Goal: Use online tool/utility: Utilize a website feature to perform a specific function

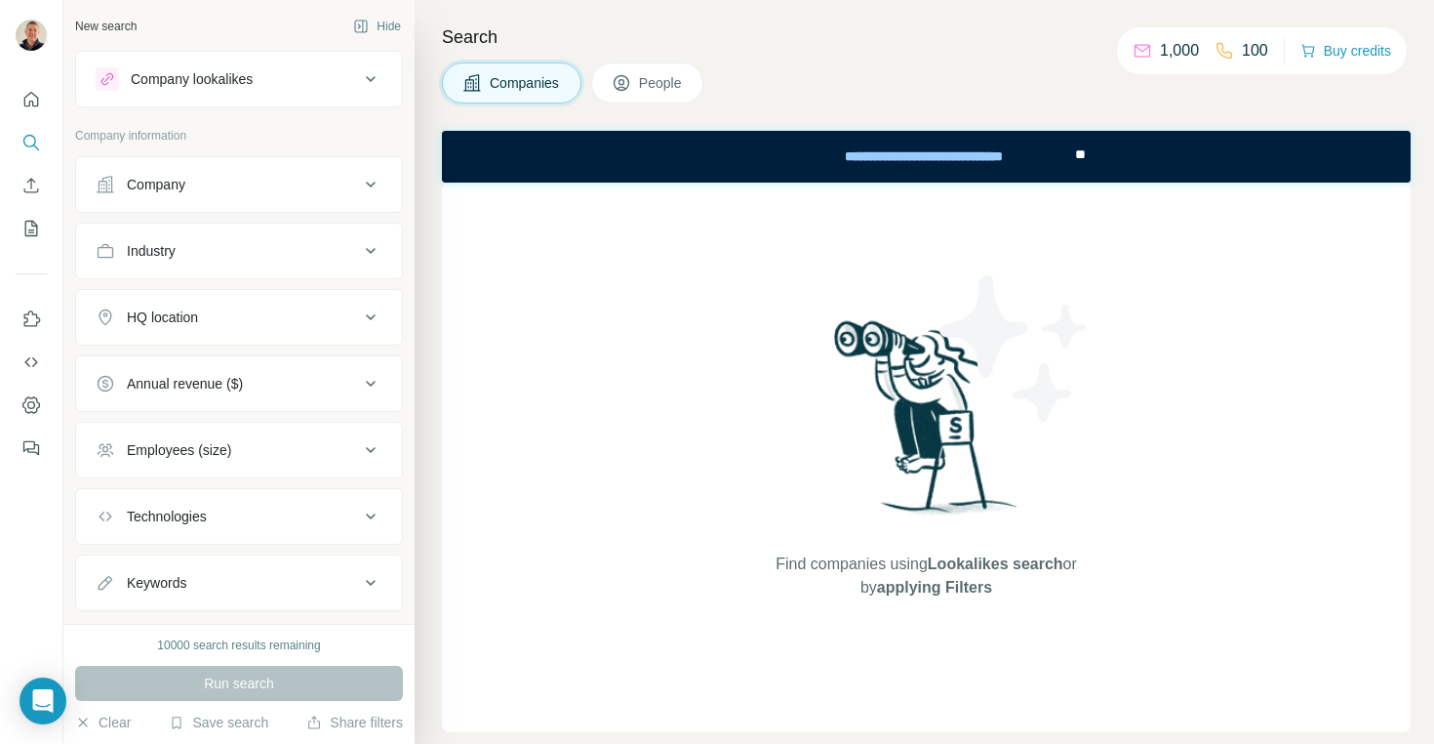
click at [372, 184] on icon at bounding box center [371, 184] width 10 height 6
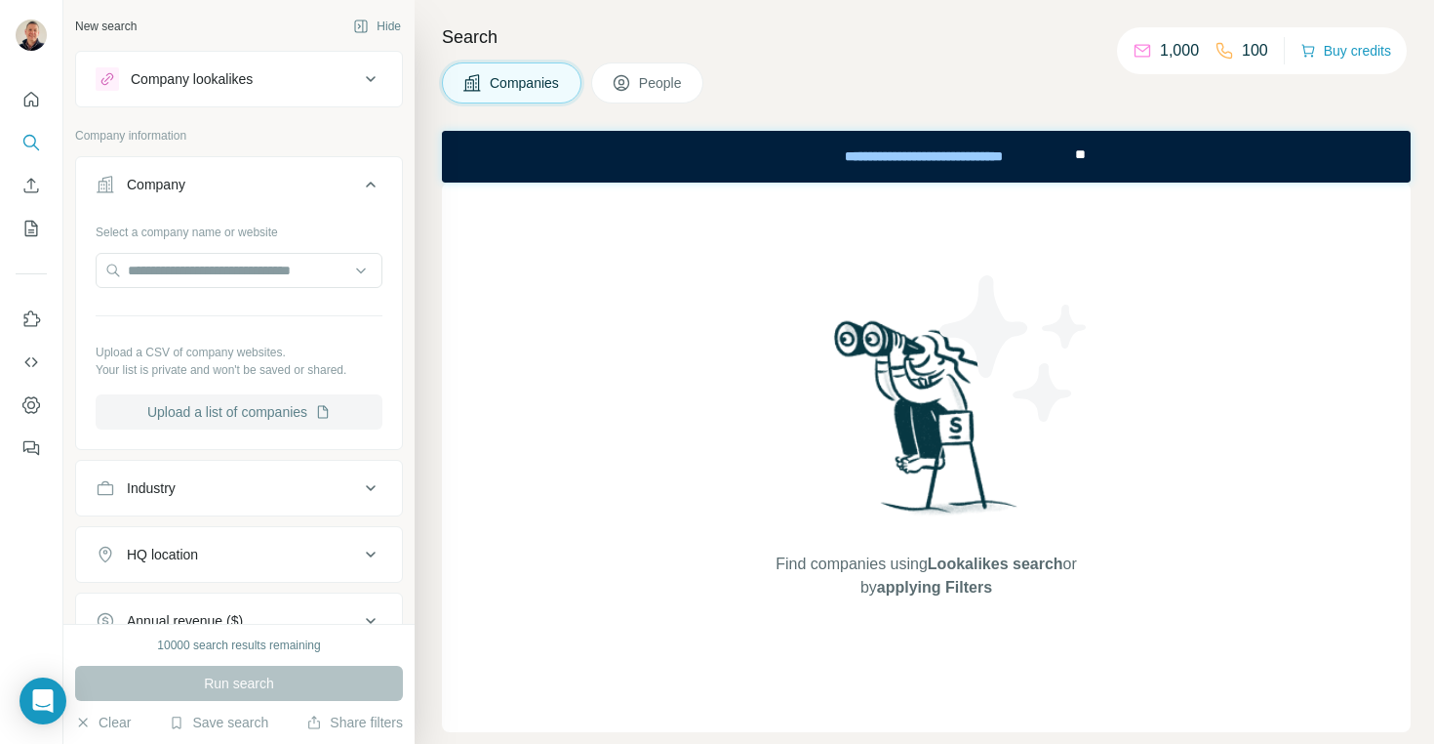
click at [221, 412] on button "Upload a list of companies" at bounding box center [239, 411] width 287 height 35
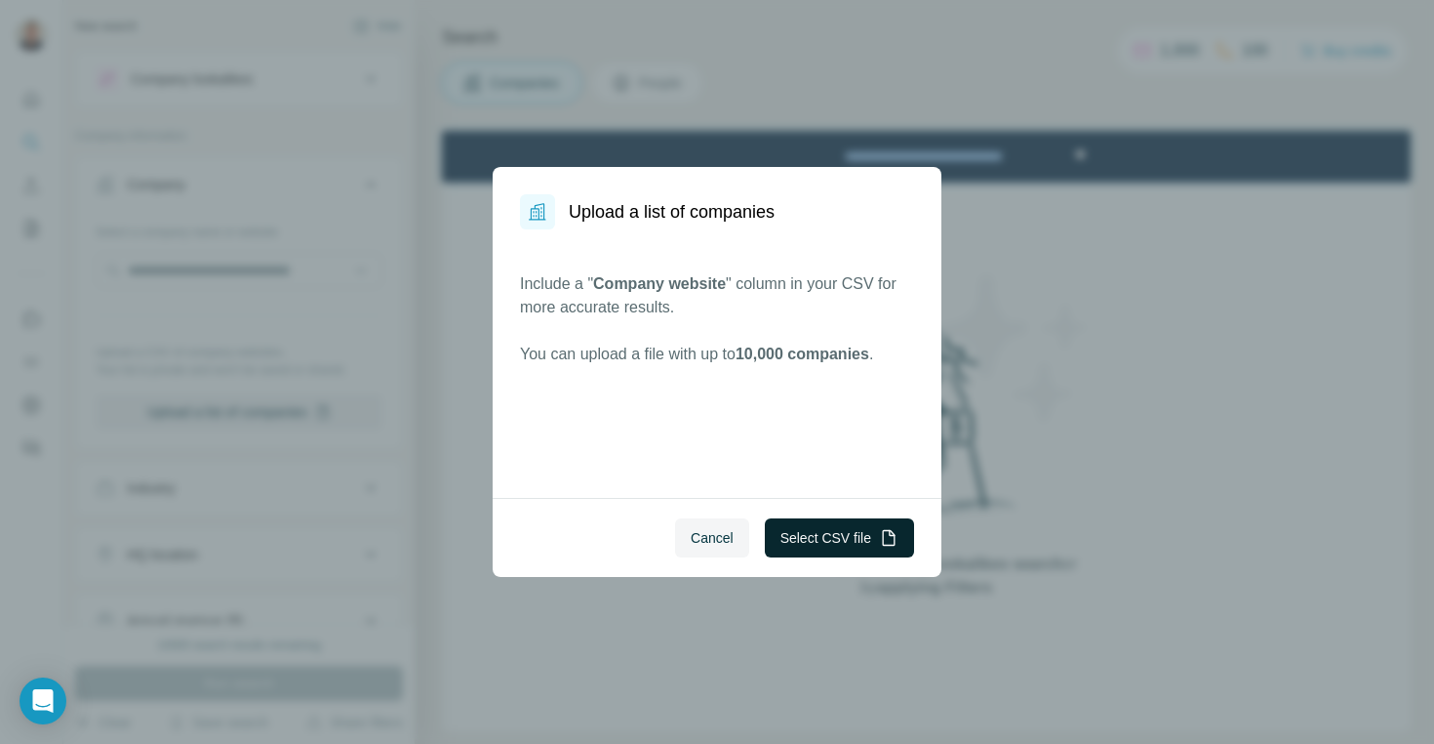
click at [821, 537] on button "Select CSV file" at bounding box center [839, 537] width 149 height 39
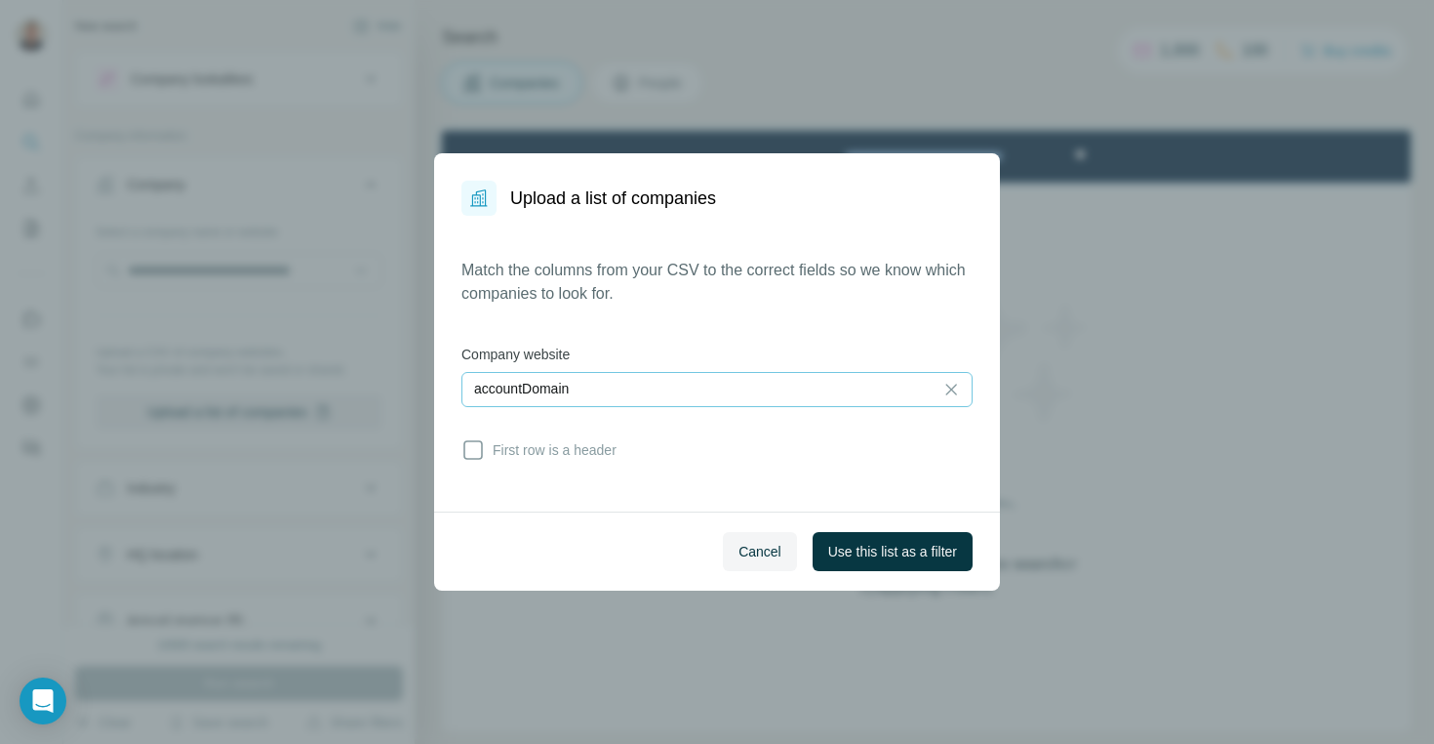
click at [547, 389] on p "accountDomain" at bounding box center [521, 389] width 95 height 20
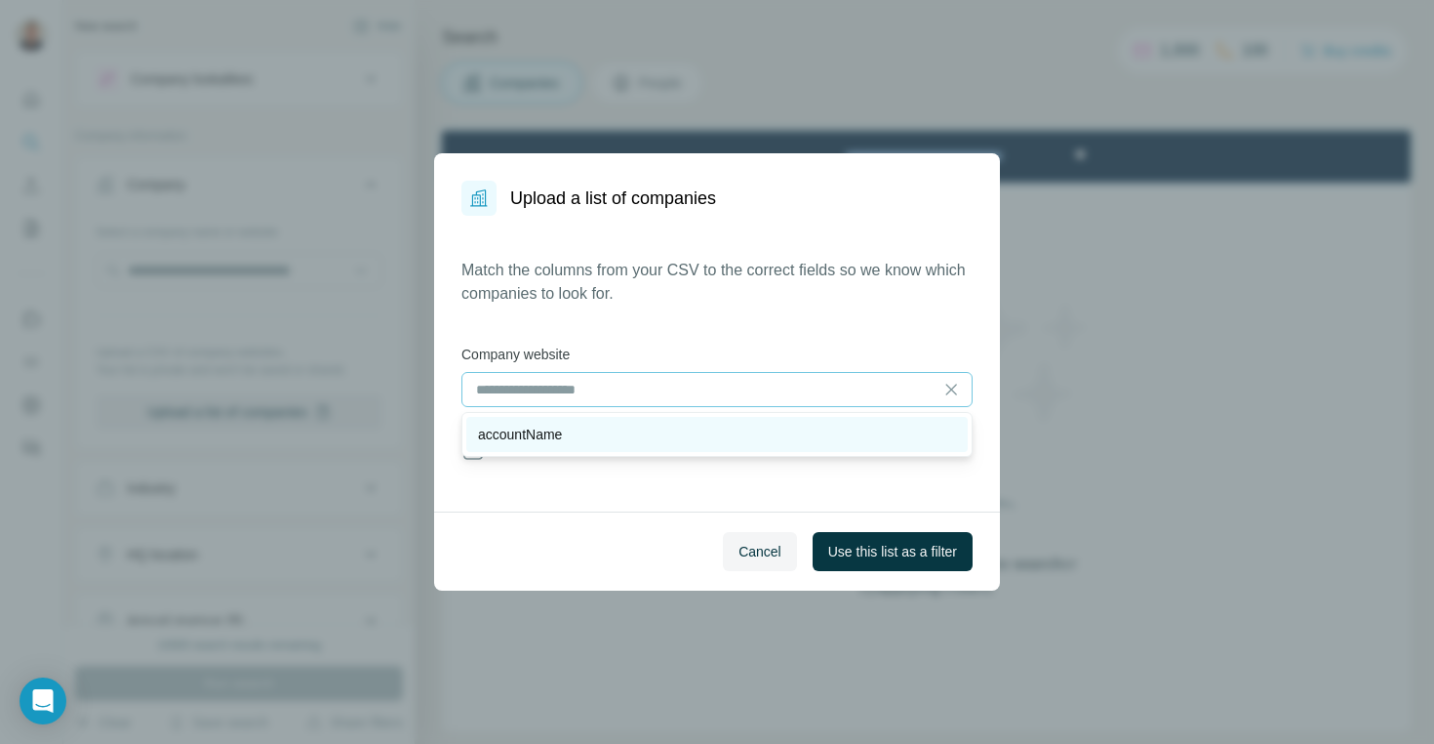
click at [521, 440] on p "accountName" at bounding box center [520, 434] width 84 height 20
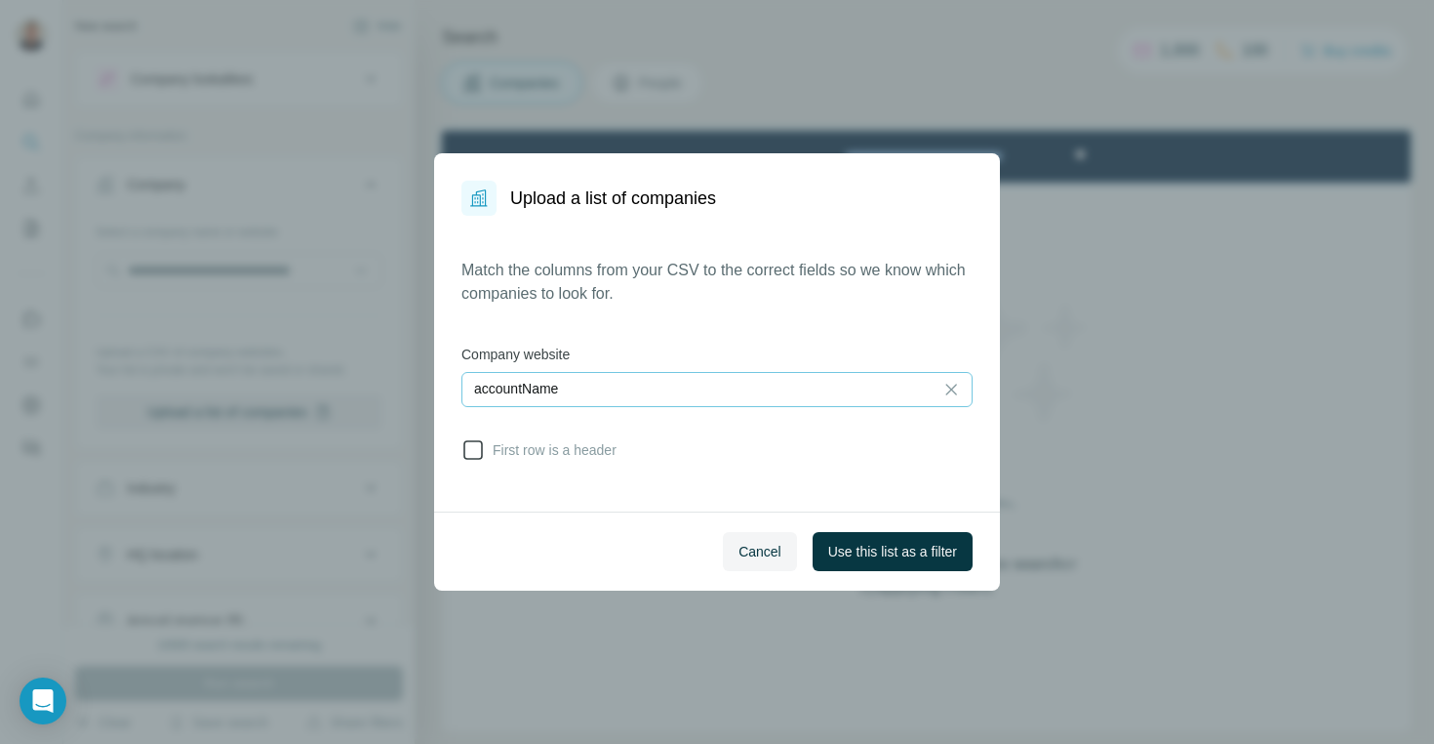
click at [476, 450] on icon at bounding box center [473, 449] width 23 height 23
click at [884, 551] on span "Use this list as a filter" at bounding box center [892, 552] width 129 height 20
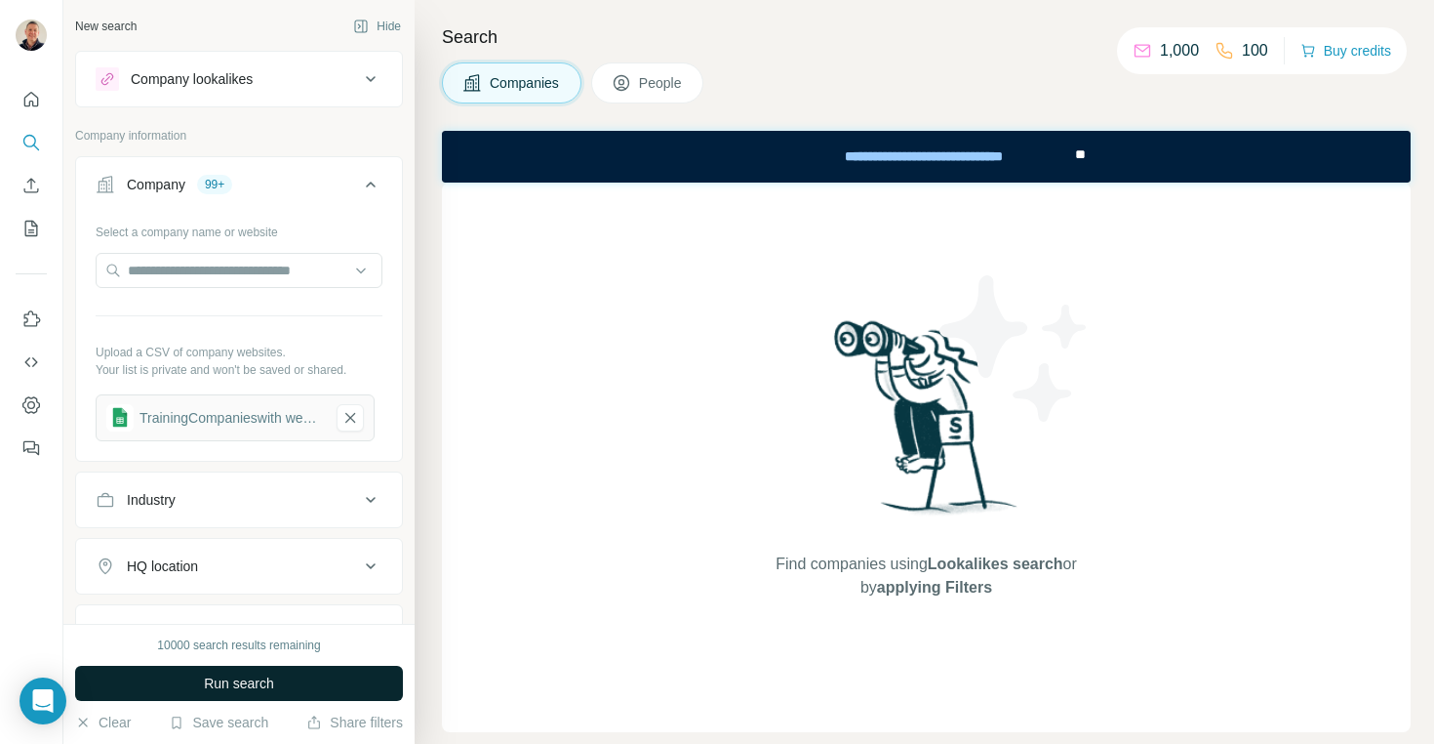
click at [258, 677] on span "Run search" at bounding box center [239, 683] width 70 height 20
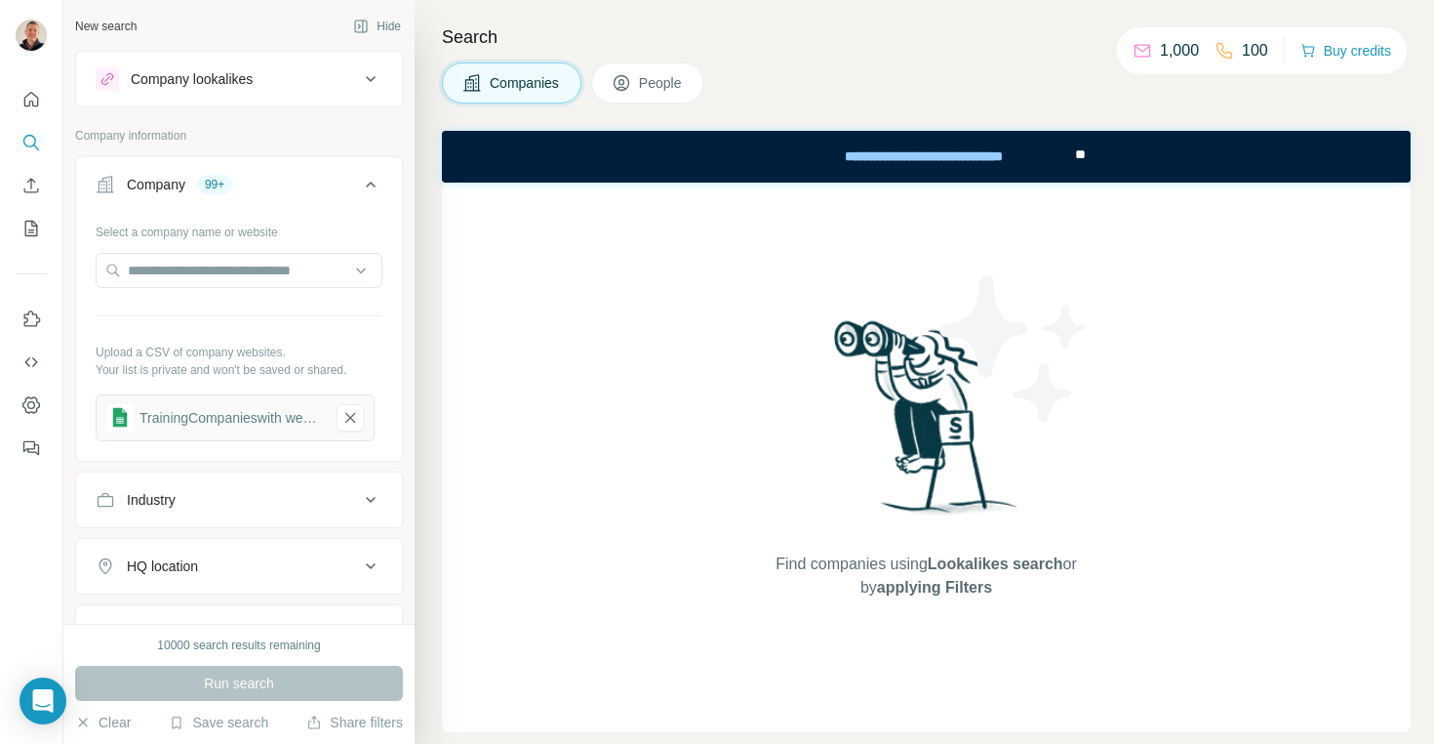
click at [507, 84] on span "Companies" at bounding box center [525, 83] width 71 height 20
click at [237, 682] on div "Run search" at bounding box center [239, 682] width 328 height 35
click at [349, 414] on icon "button" at bounding box center [351, 417] width 18 height 20
click at [274, 406] on button "Upload a list of companies" at bounding box center [239, 410] width 287 height 35
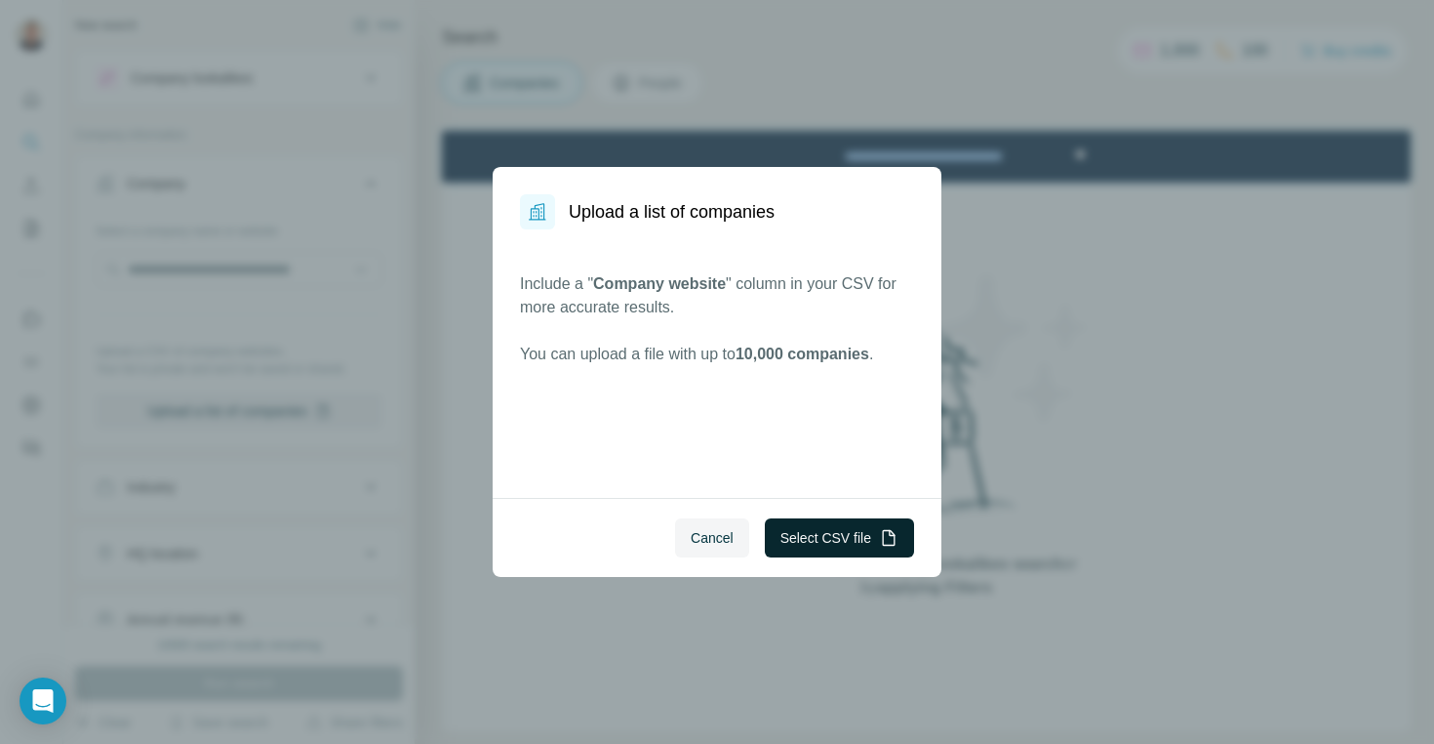
click at [820, 536] on button "Select CSV file" at bounding box center [839, 537] width 149 height 39
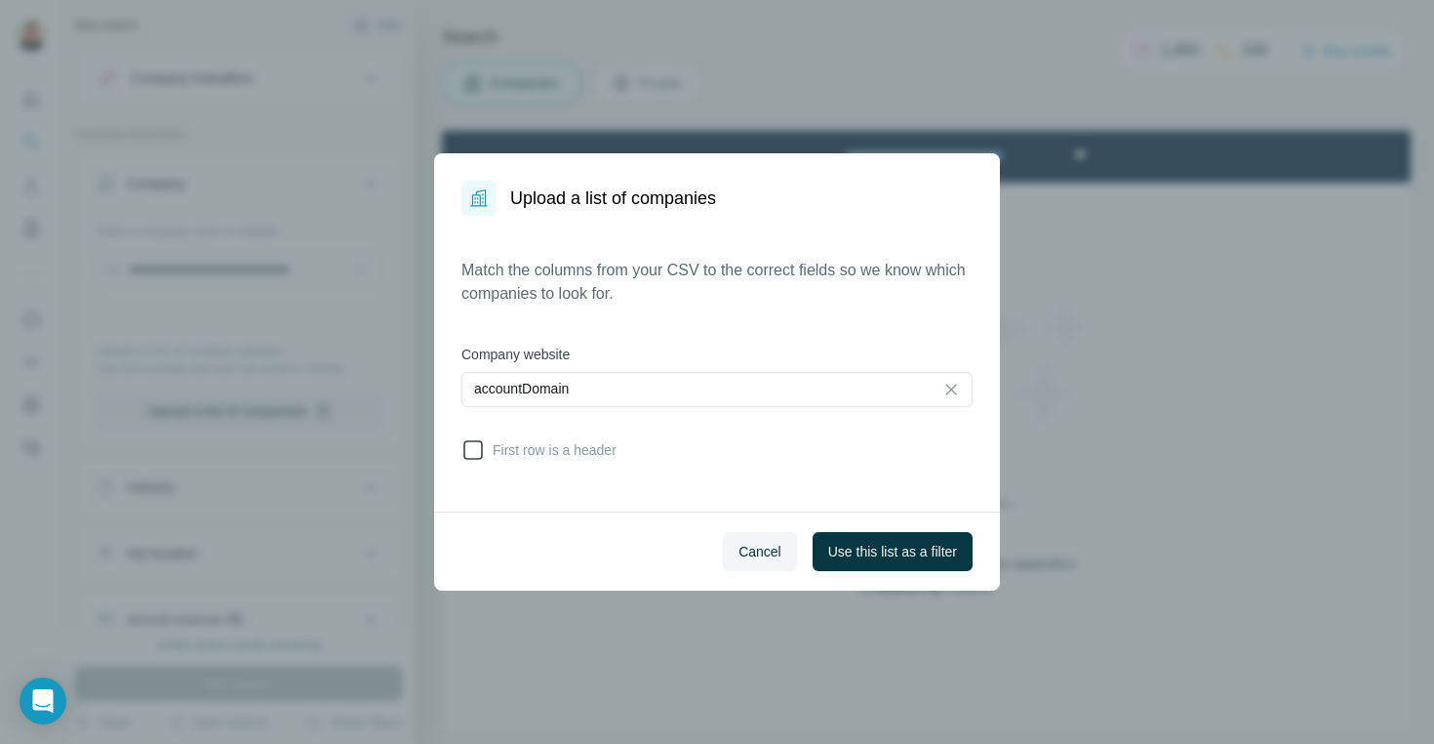
click at [471, 456] on icon at bounding box center [473, 449] width 23 height 23
click at [881, 550] on span "Use this list as a filter" at bounding box center [892, 552] width 129 height 20
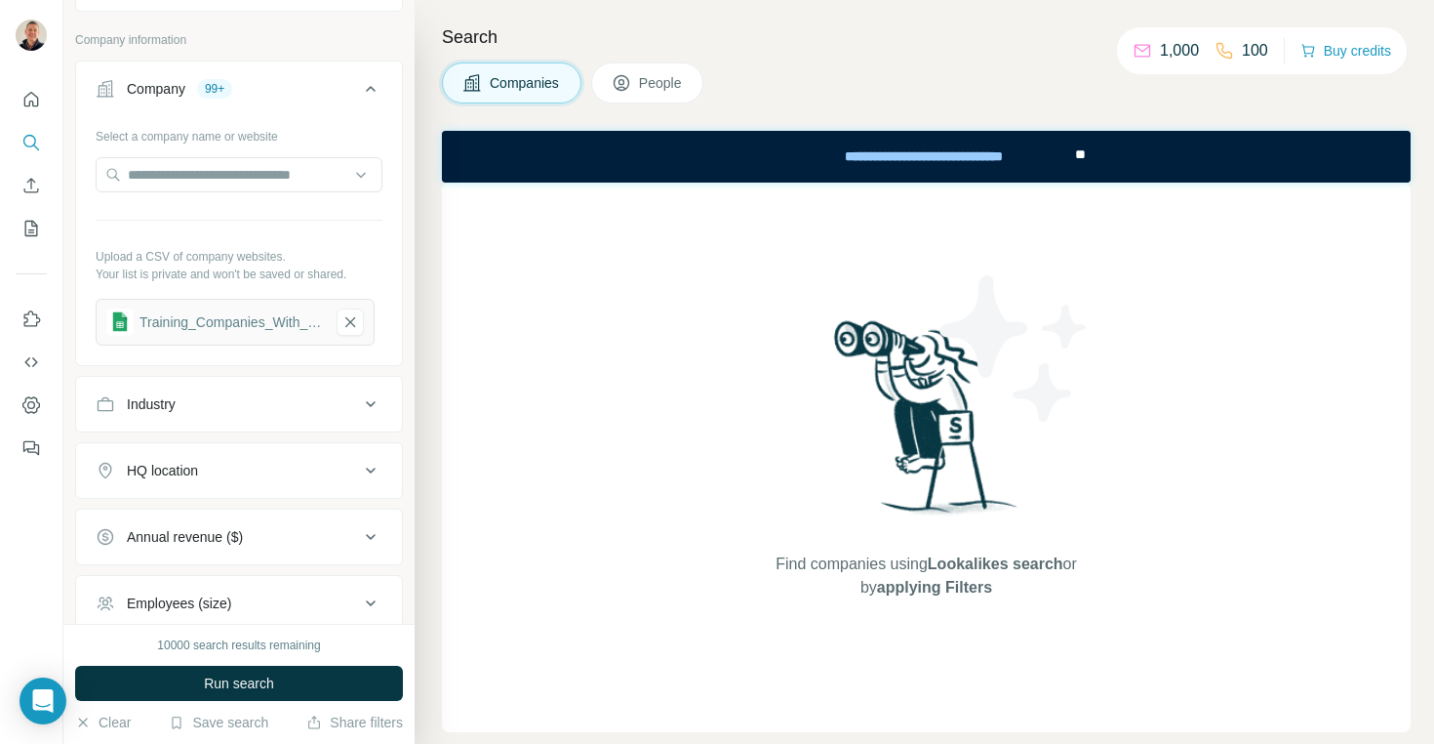
scroll to position [141, 0]
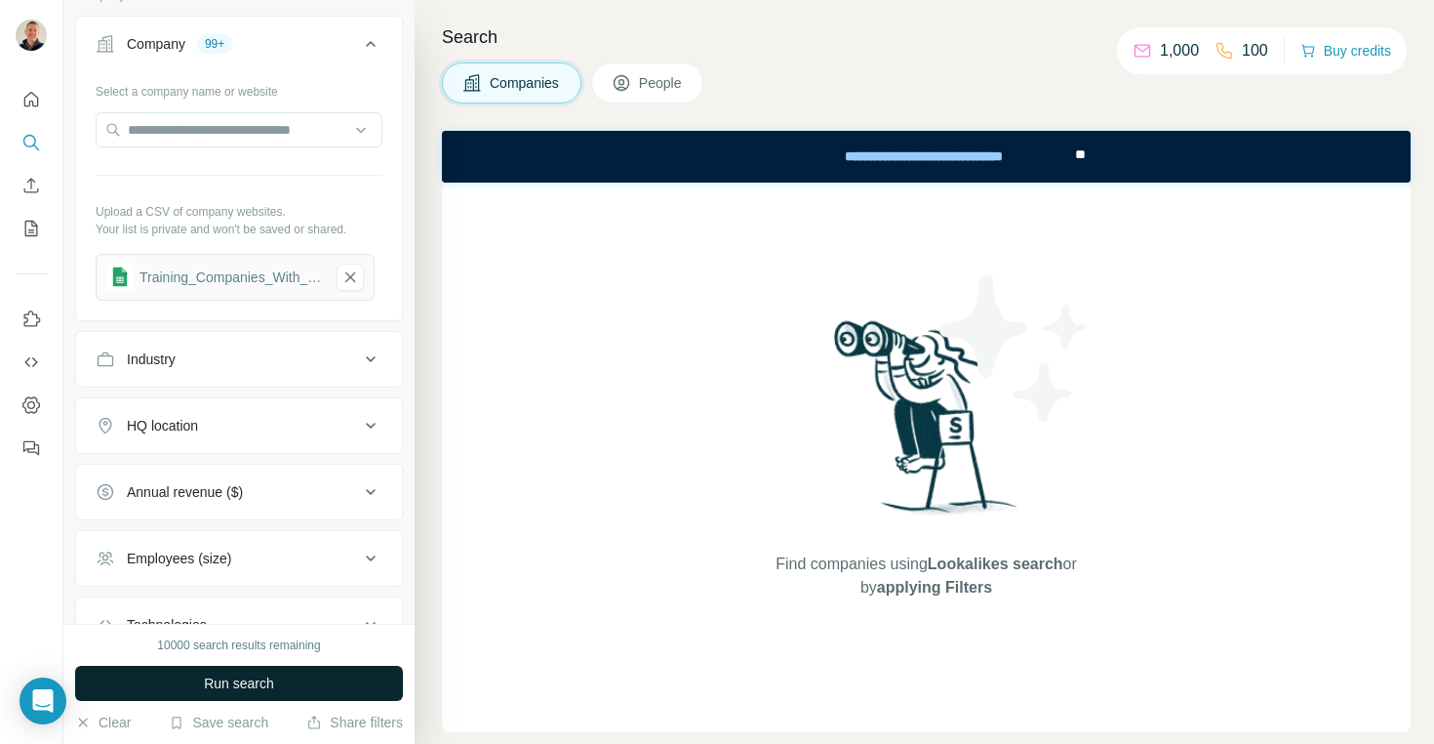
click at [234, 682] on span "Run search" at bounding box center [239, 683] width 70 height 20
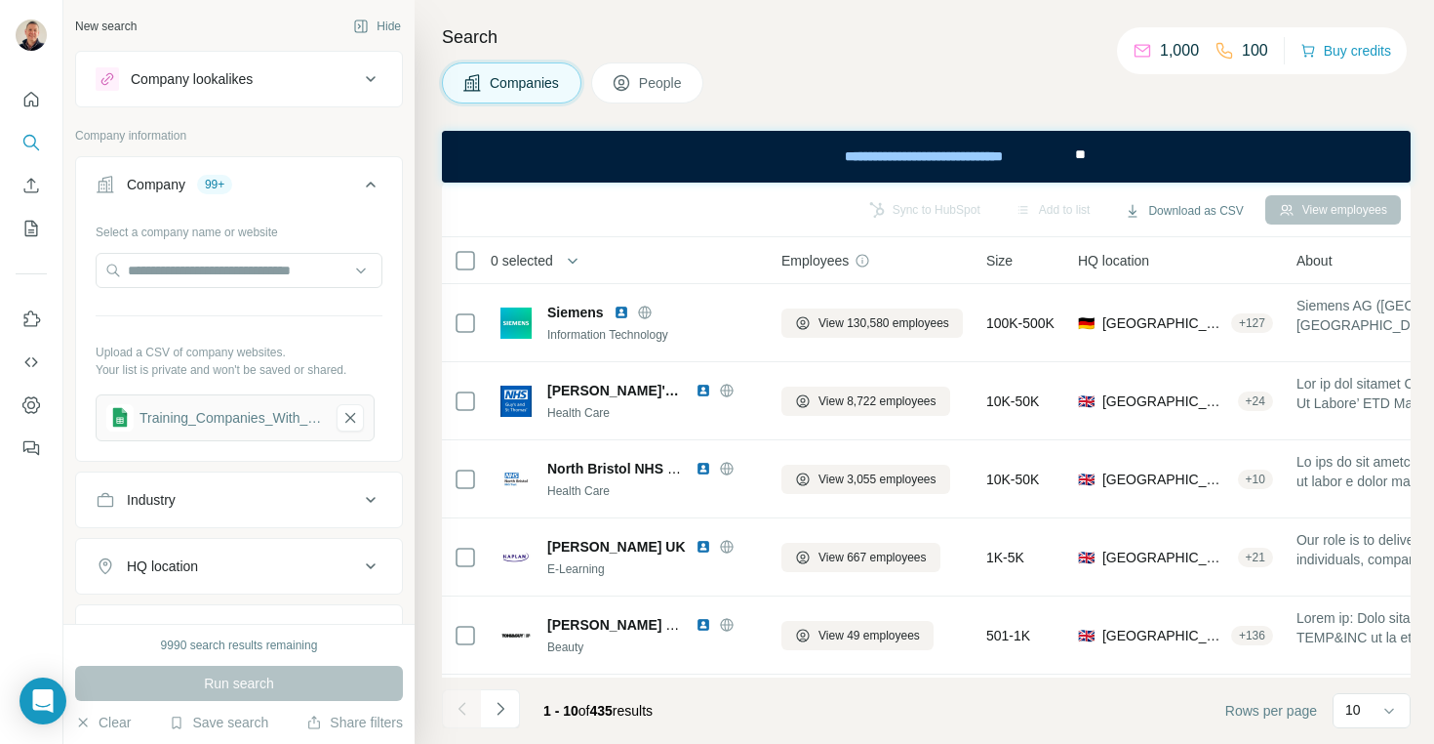
scroll to position [0, 0]
click at [32, 100] on icon "Quick start" at bounding box center [31, 100] width 20 height 20
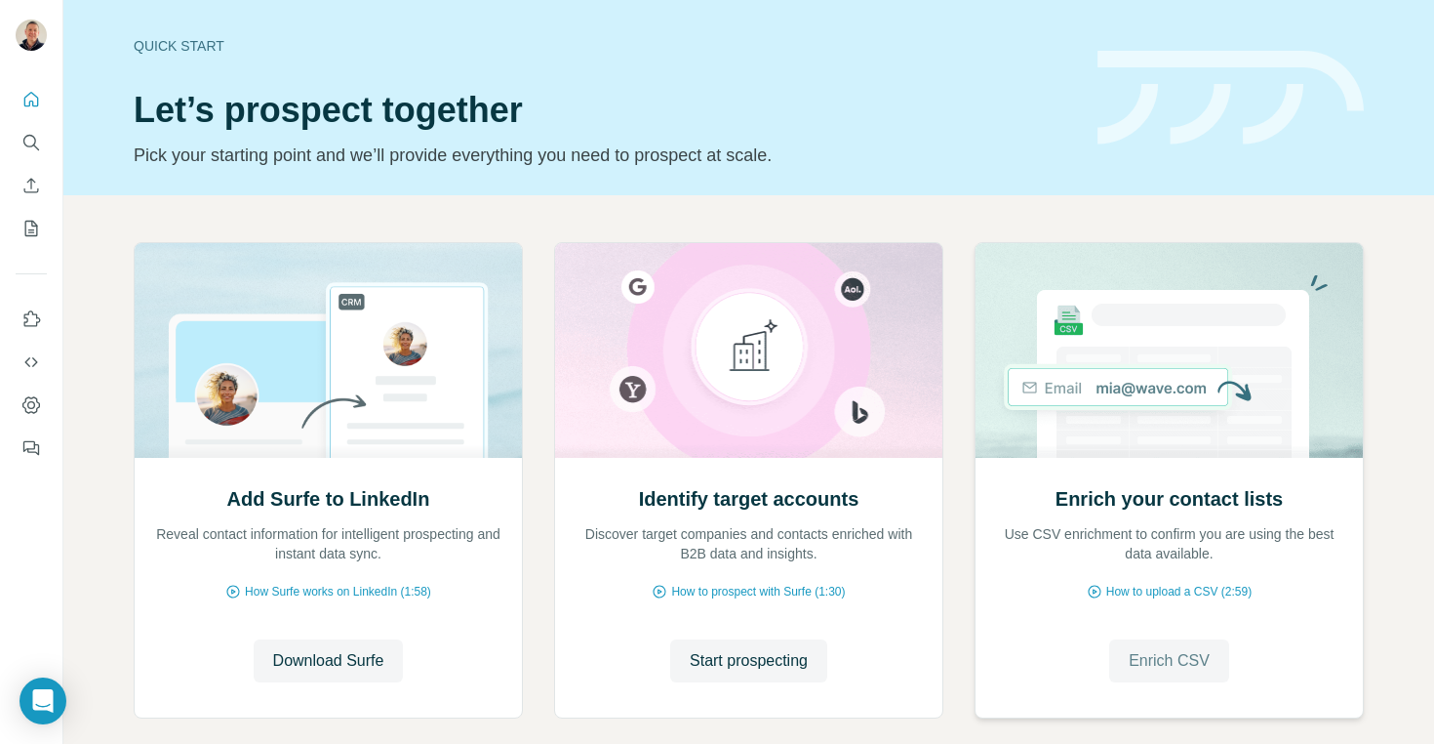
click at [1173, 660] on span "Enrich CSV" at bounding box center [1169, 660] width 81 height 23
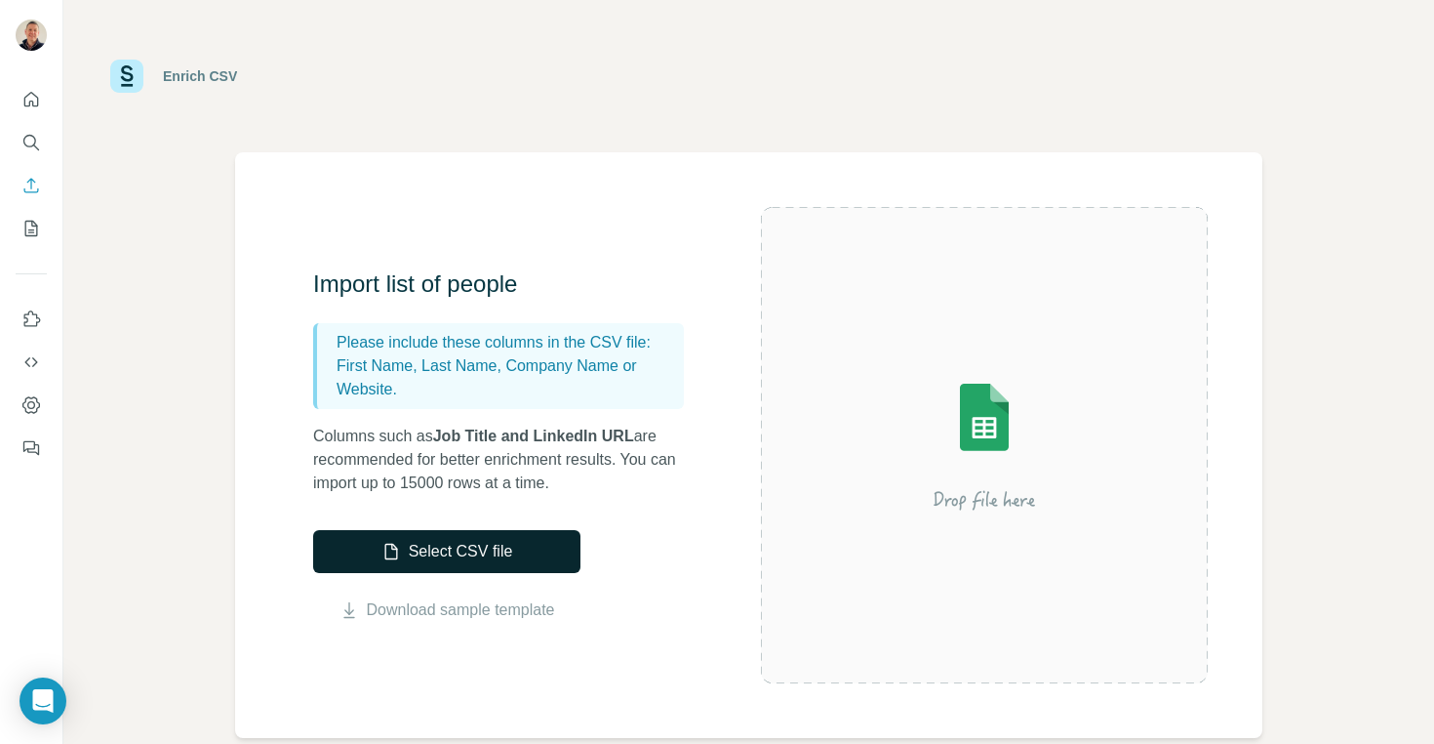
click at [460, 549] on button "Select CSV file" at bounding box center [446, 551] width 267 height 43
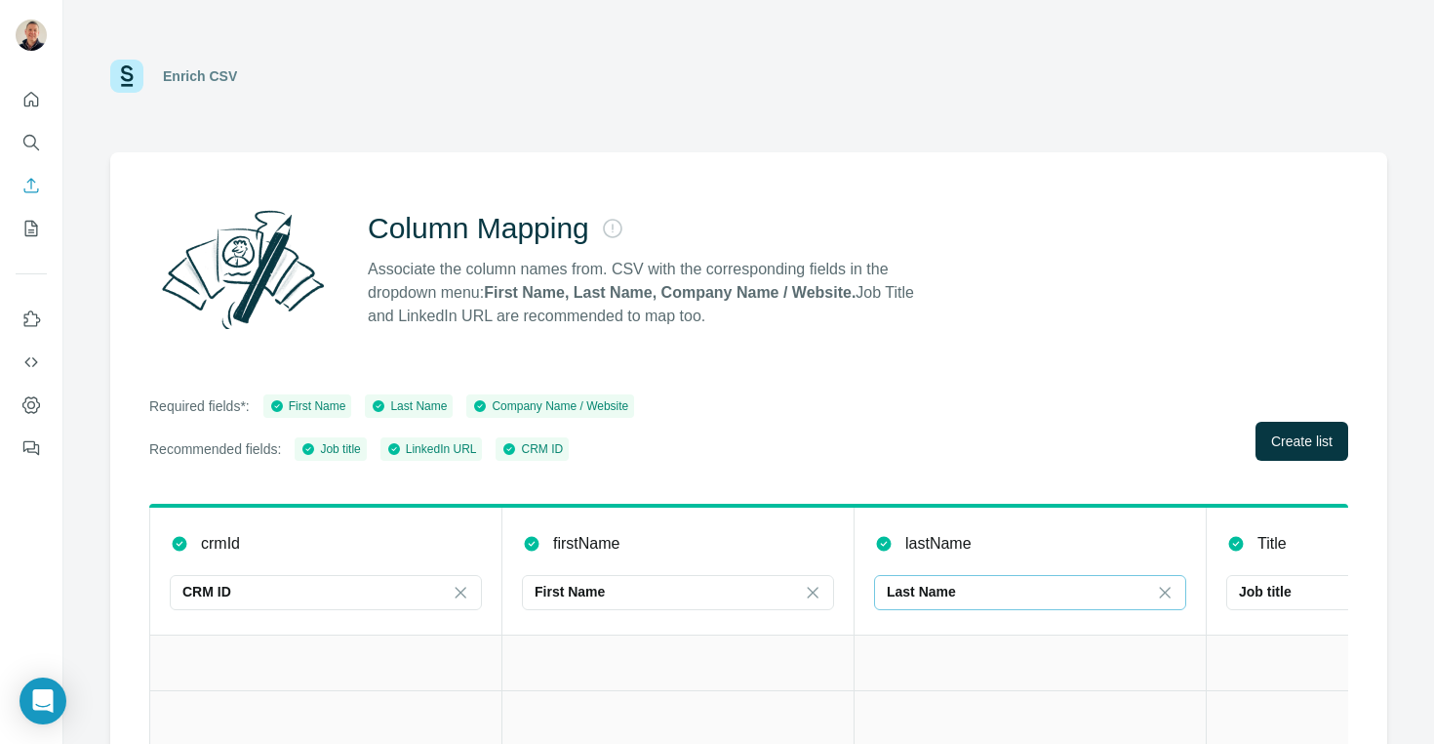
scroll to position [42, 0]
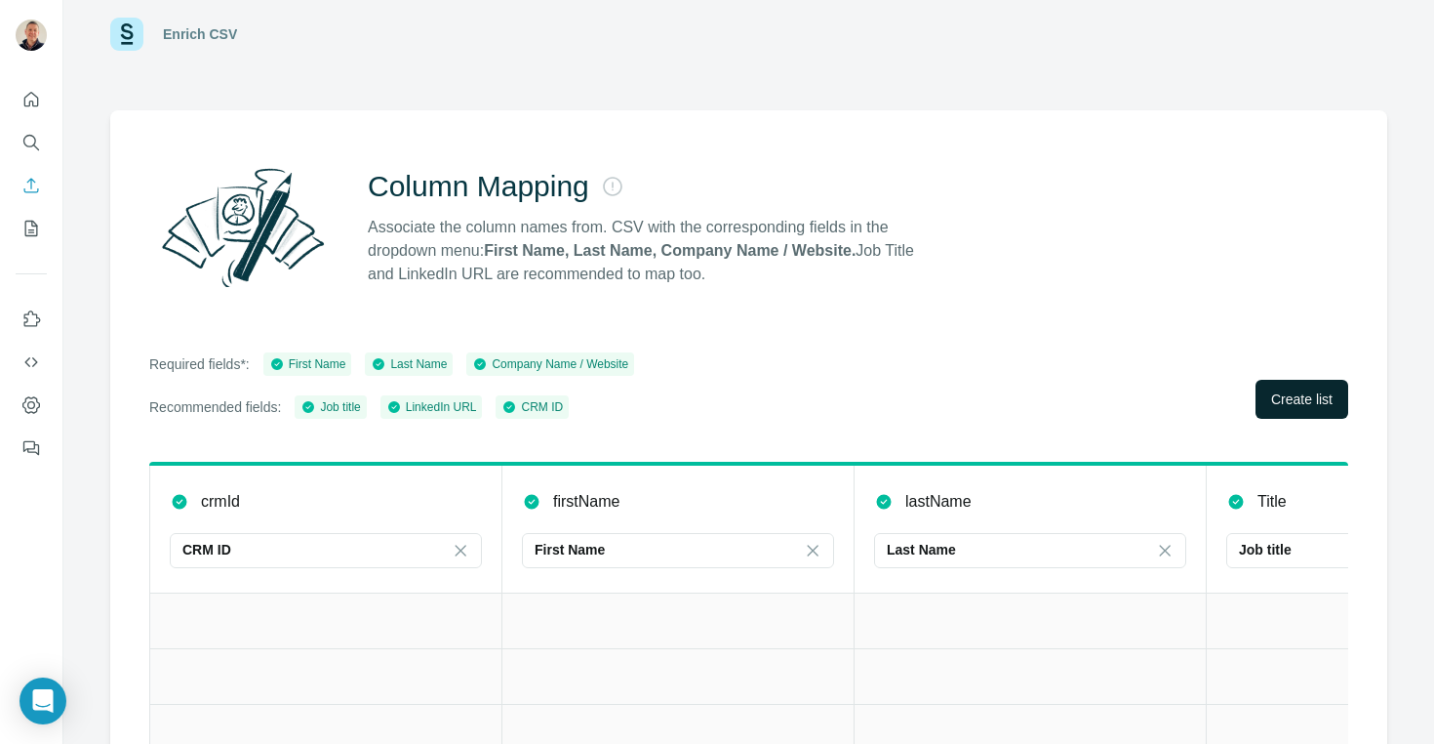
click at [1307, 394] on span "Create list" at bounding box center [1301, 399] width 61 height 20
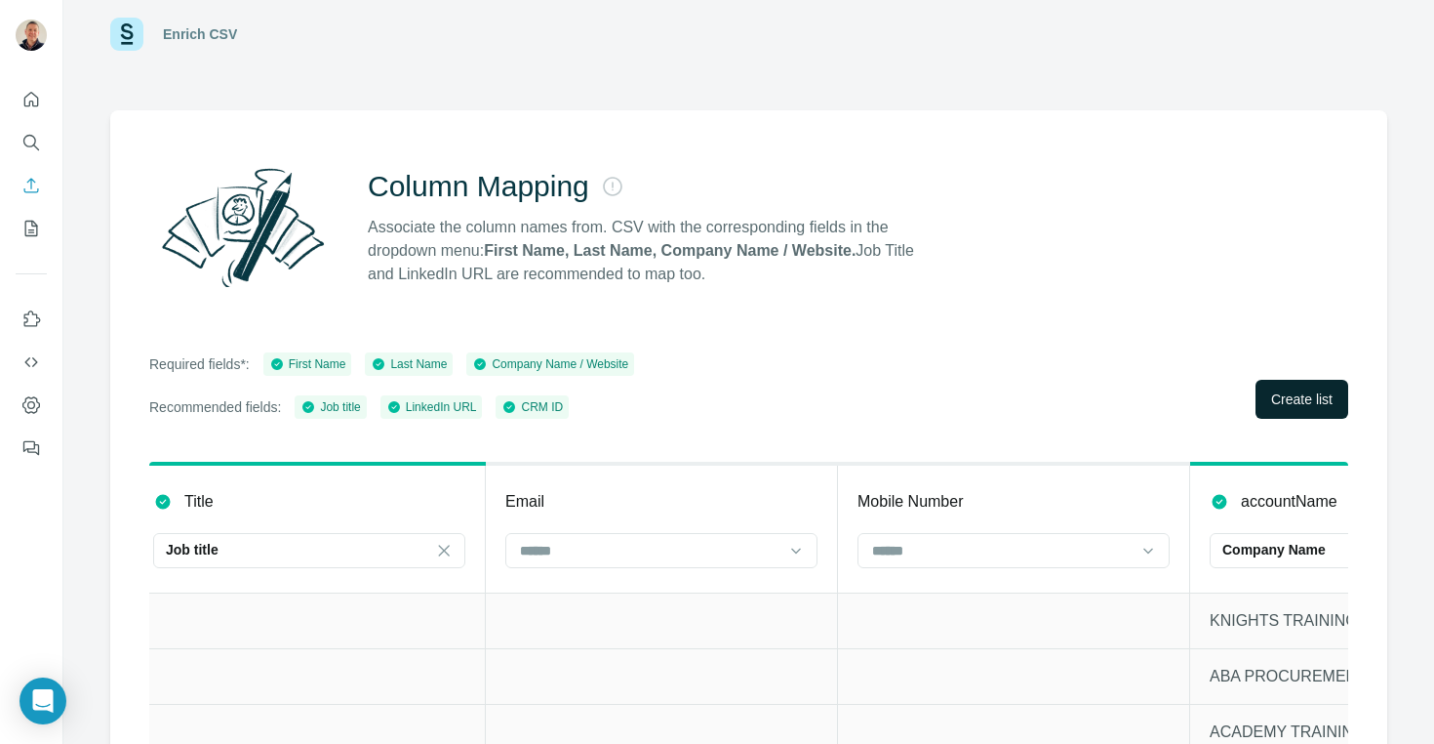
scroll to position [0, 1042]
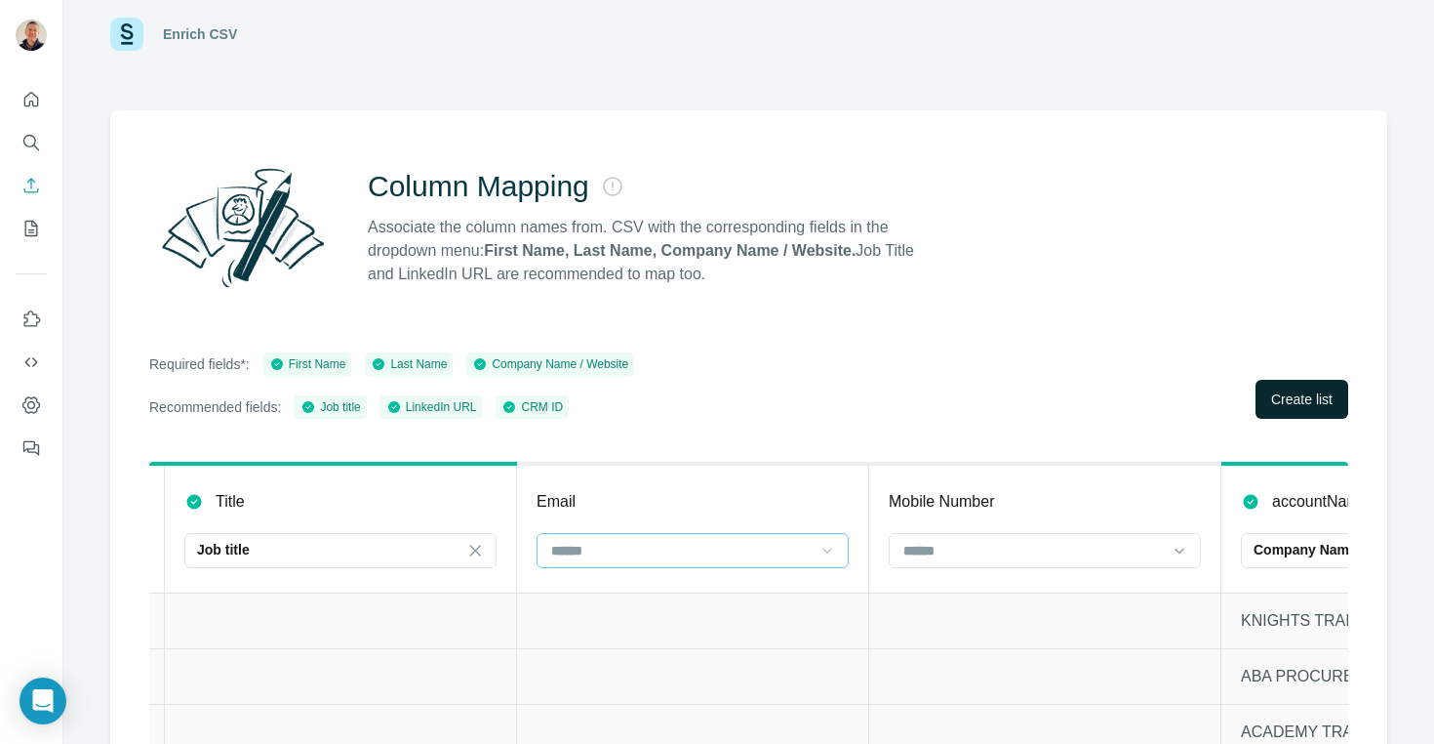
click at [826, 549] on icon at bounding box center [828, 551] width 20 height 20
click at [824, 549] on icon at bounding box center [828, 550] width 10 height 6
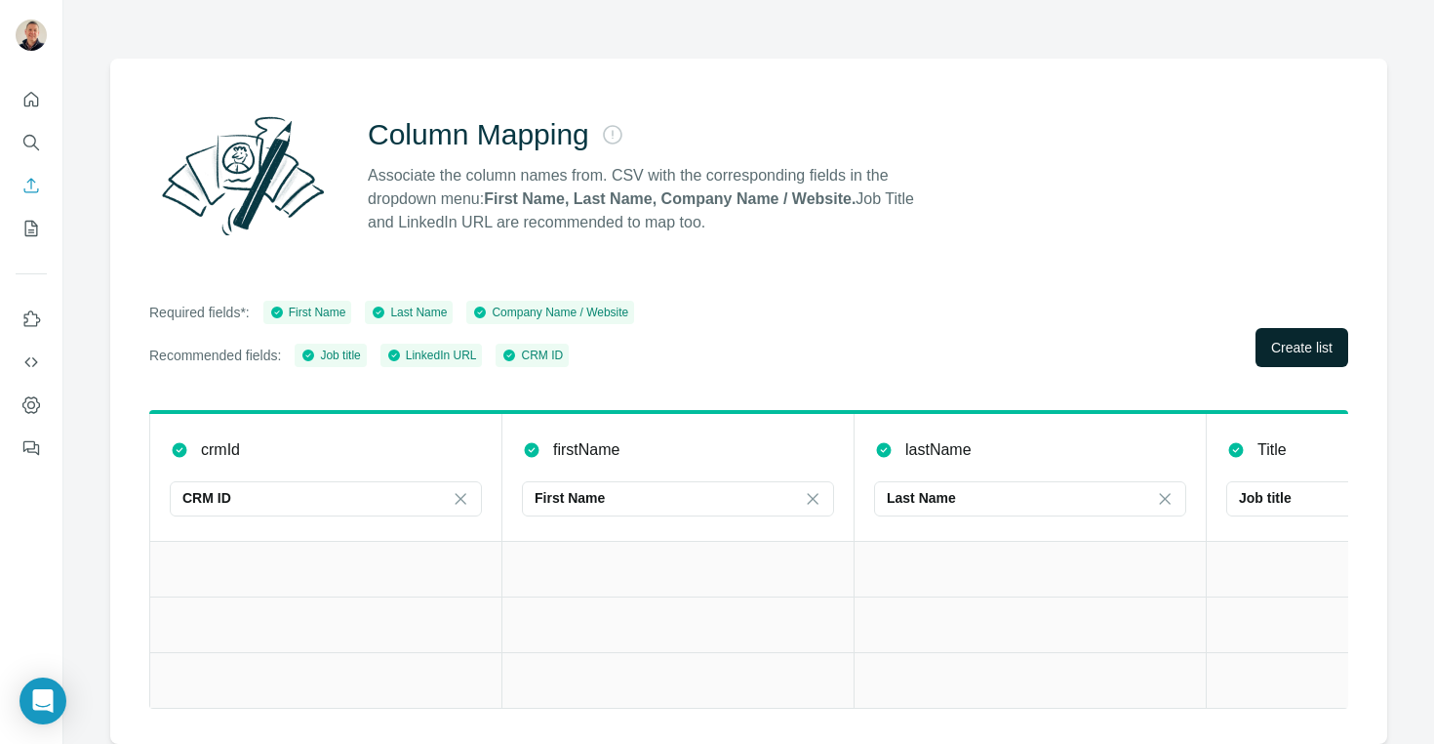
scroll to position [94, 0]
click at [1288, 349] on span "Create list" at bounding box center [1301, 348] width 61 height 20
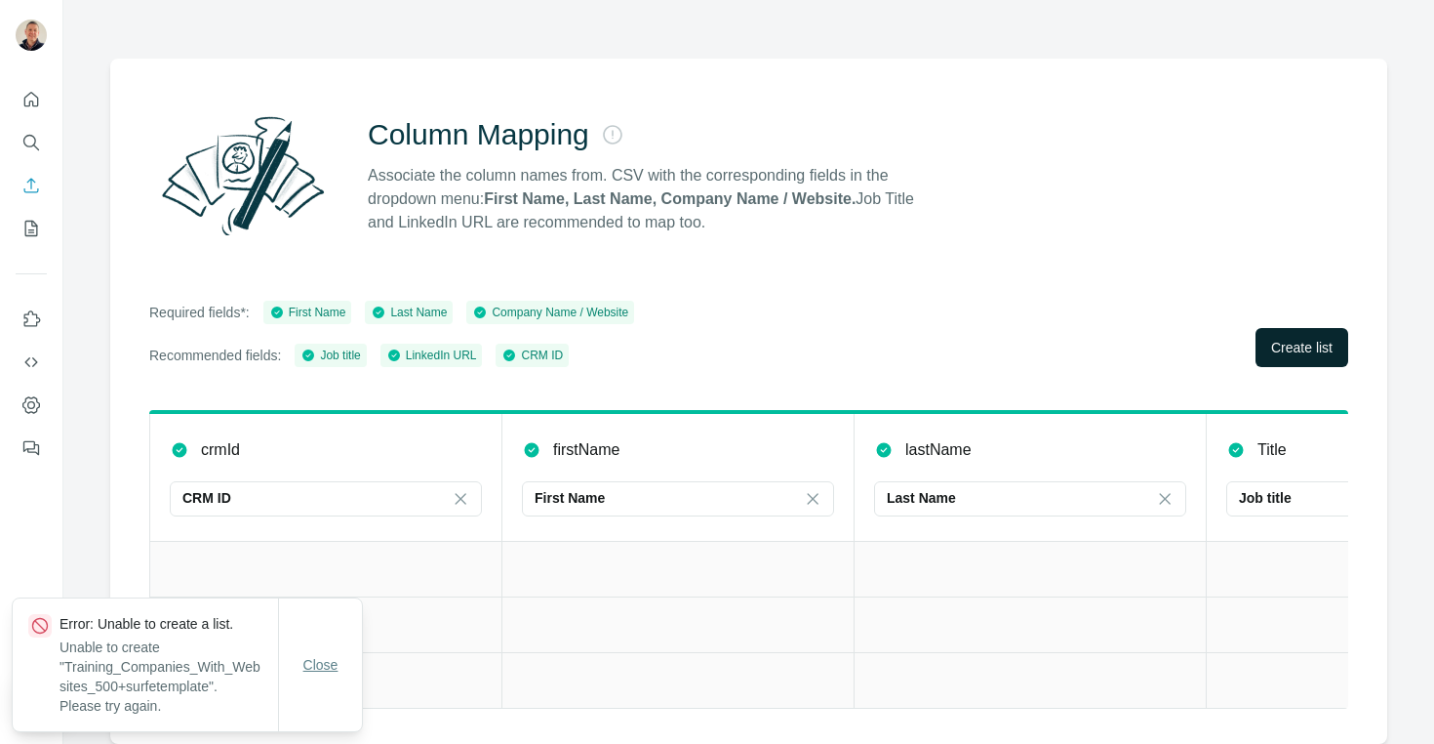
click at [328, 674] on span "Close" at bounding box center [320, 665] width 35 height 20
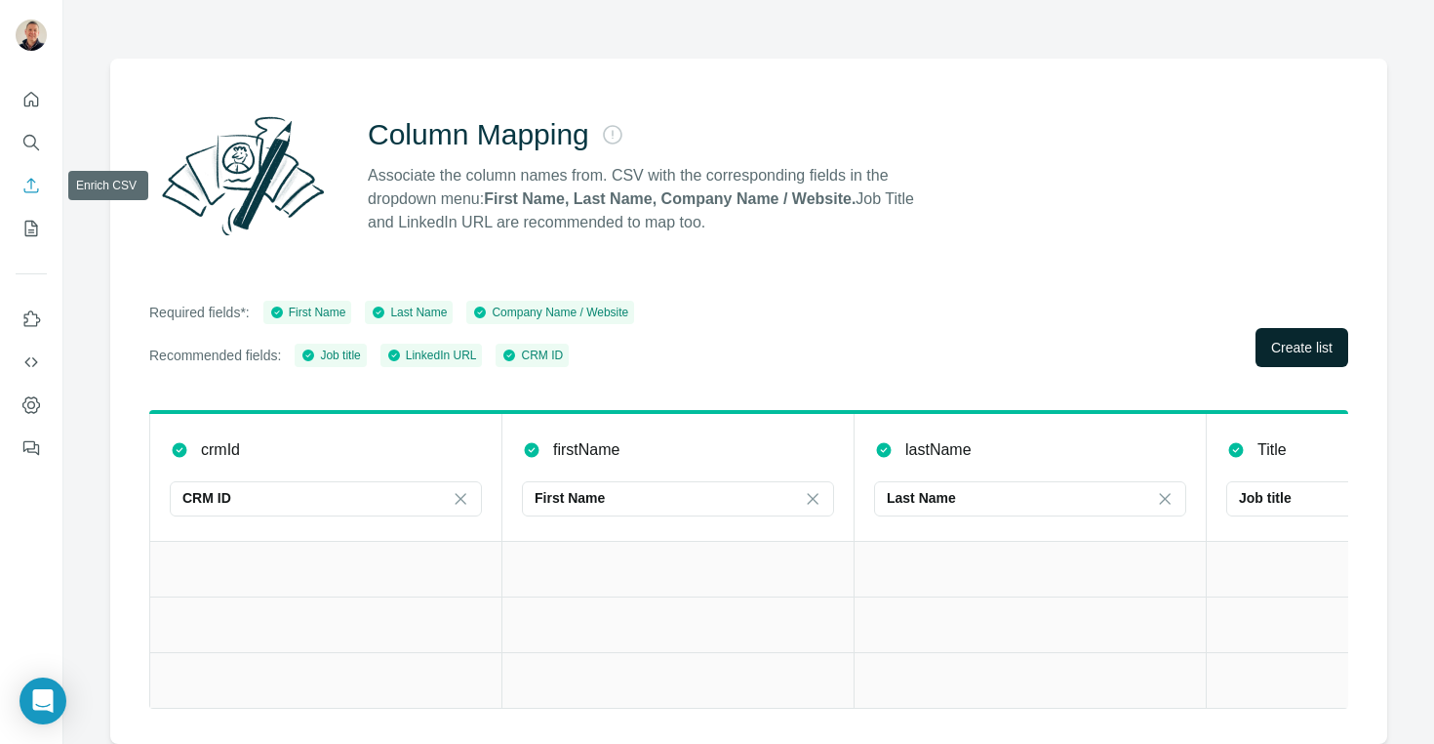
click at [34, 182] on icon "Enrich CSV" at bounding box center [31, 186] width 20 height 20
click at [29, 229] on icon "My lists" at bounding box center [33, 227] width 10 height 13
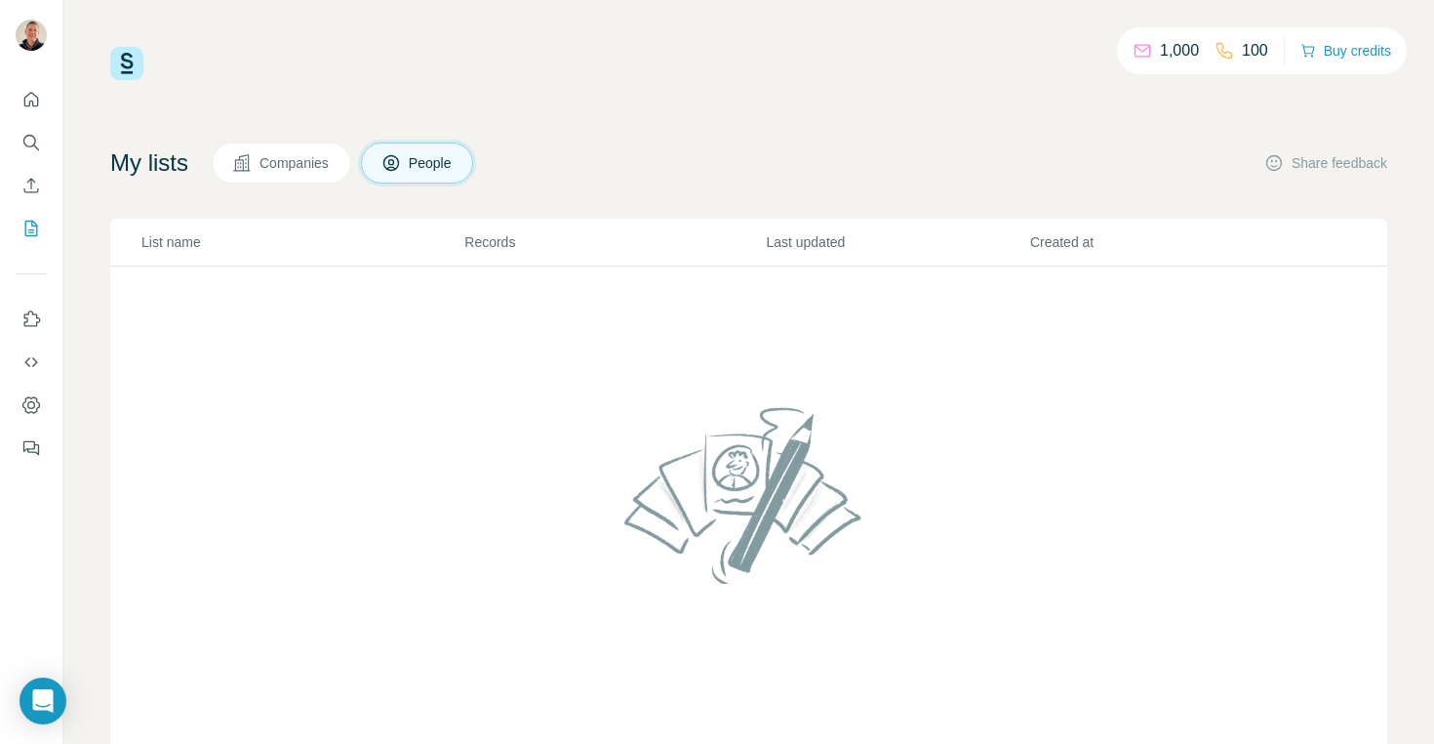
click at [276, 154] on span "Companies" at bounding box center [295, 163] width 71 height 20
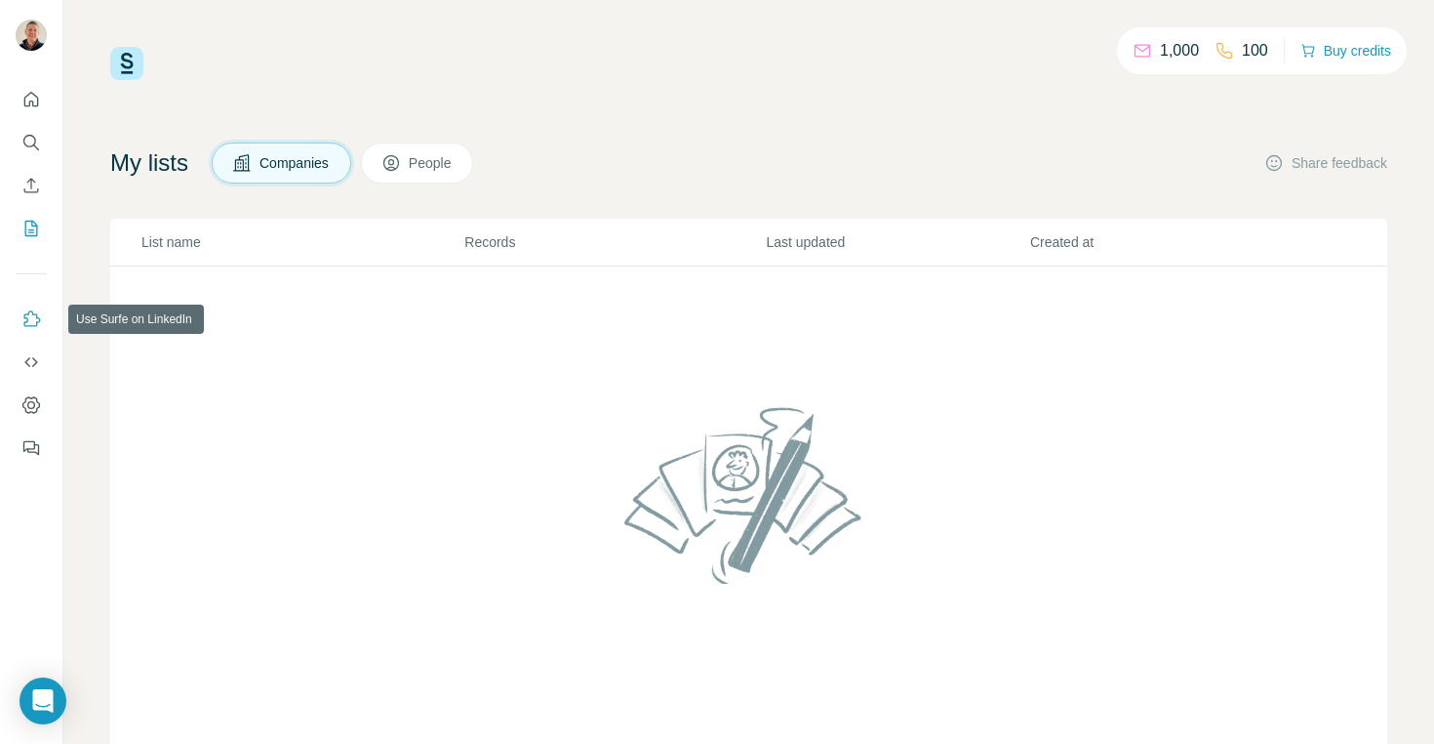
click at [29, 318] on icon "Use Surfe on LinkedIn" at bounding box center [31, 319] width 20 height 20
